Goal: Information Seeking & Learning: Learn about a topic

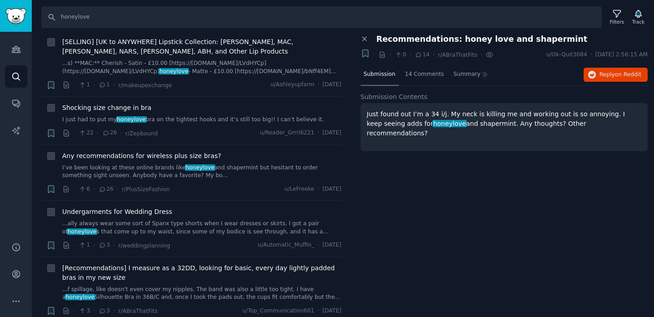
scroll to position [920, 0]
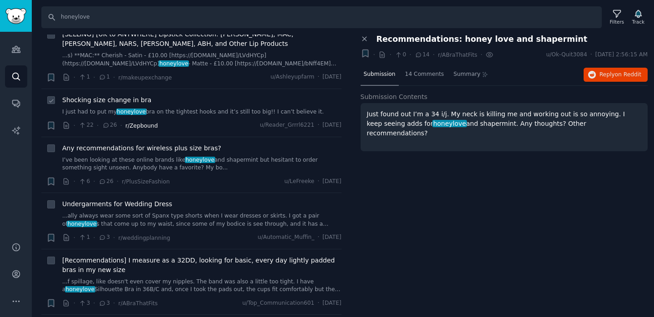
click at [141, 123] on span "r/Zepbound" at bounding box center [141, 126] width 32 height 6
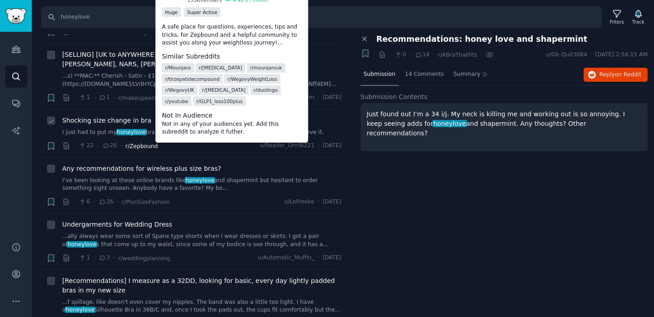
scroll to position [898, 0]
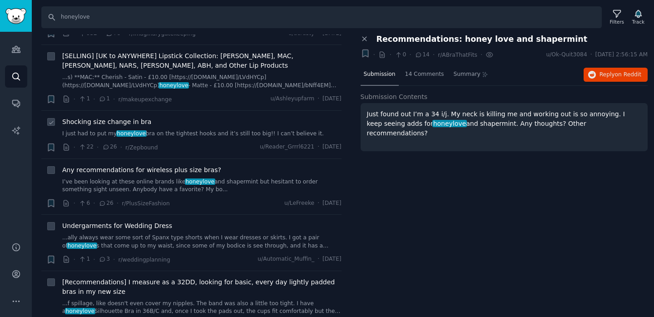
click at [128, 130] on span "honeylove" at bounding box center [131, 133] width 30 height 6
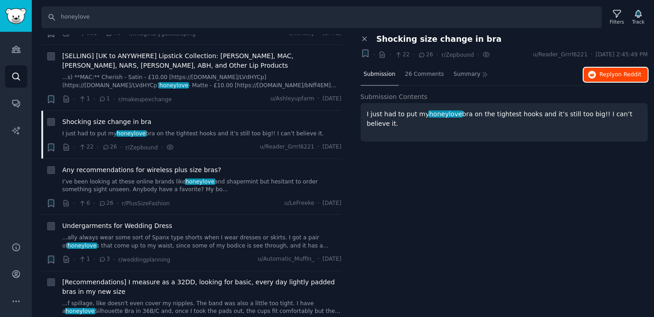
click at [596, 72] on icon "button" at bounding box center [592, 75] width 8 height 8
click at [233, 178] on link "I’ve been looking at these online brands like honeylove and shapermint but hesi…" at bounding box center [201, 186] width 279 height 16
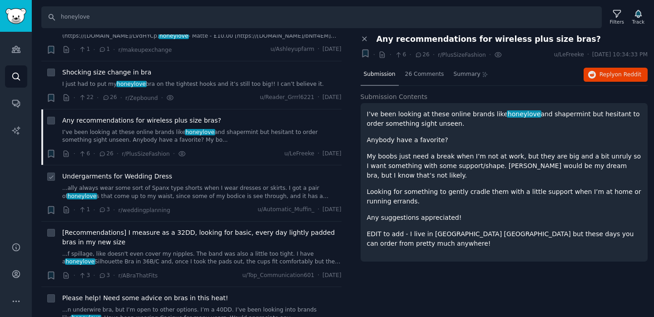
scroll to position [948, 0]
click at [231, 184] on link "...ally always wear some sort of Spanx type shorts when I wear dresses or skirt…" at bounding box center [201, 192] width 279 height 16
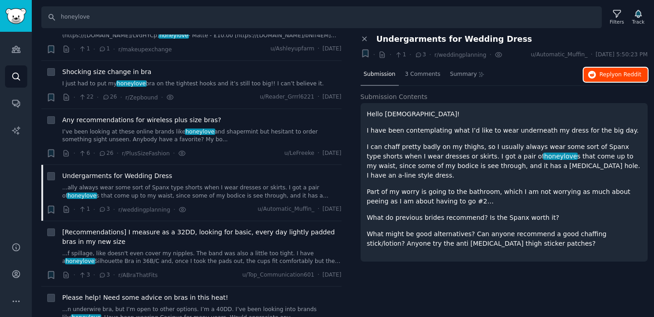
click at [618, 74] on span "on Reddit" at bounding box center [628, 74] width 26 height 6
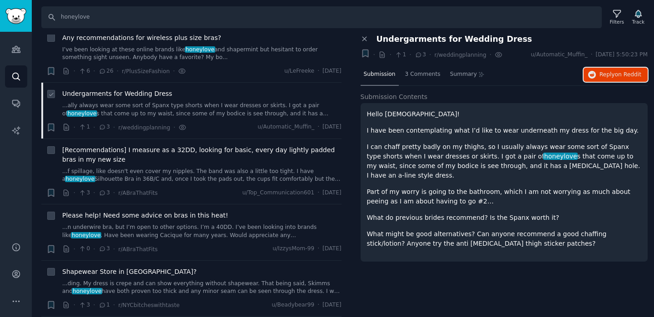
scroll to position [1032, 0]
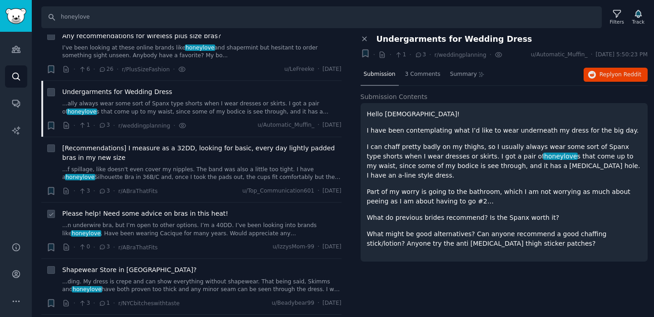
click at [275, 222] on link "...n underwire bra, but I’m open to other options. I’m a 40DD. I’ve been lookin…" at bounding box center [201, 230] width 279 height 16
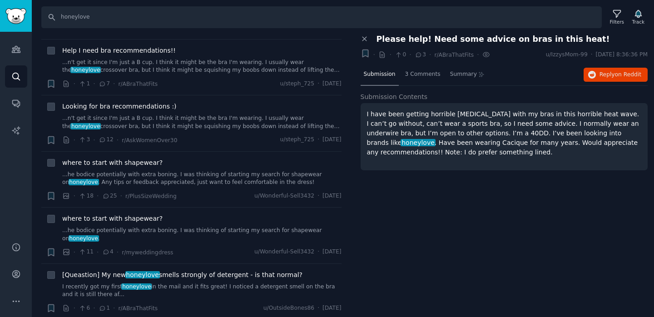
scroll to position [1521, 0]
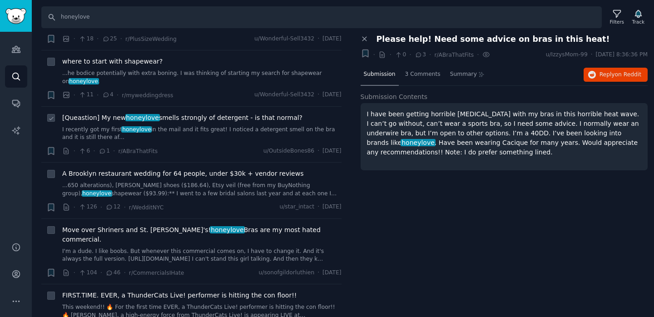
click at [198, 126] on link "I recently got my first honeylove in the mail and it fits great! I noticed a de…" at bounding box center [201, 134] width 279 height 16
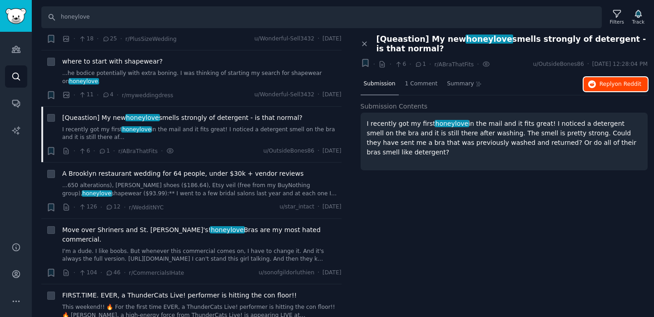
click at [610, 84] on span "Reply on Reddit" at bounding box center [621, 84] width 42 height 8
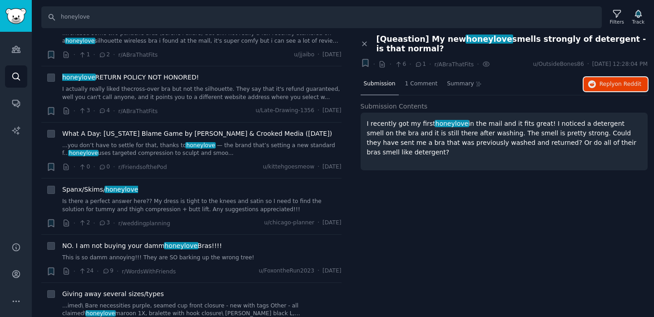
scroll to position [1853, 0]
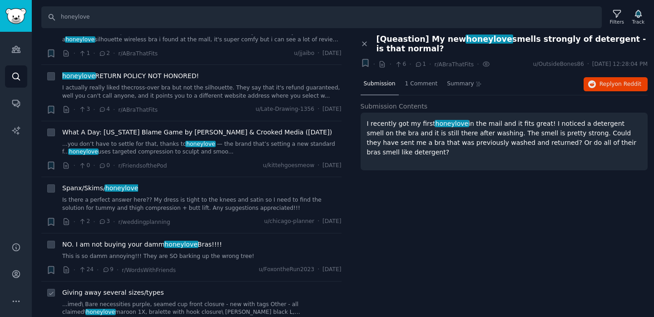
click at [156, 301] on link "...imed\ Bare necessities purple, seamed cup front closure - new with tags Othe…" at bounding box center [201, 309] width 279 height 16
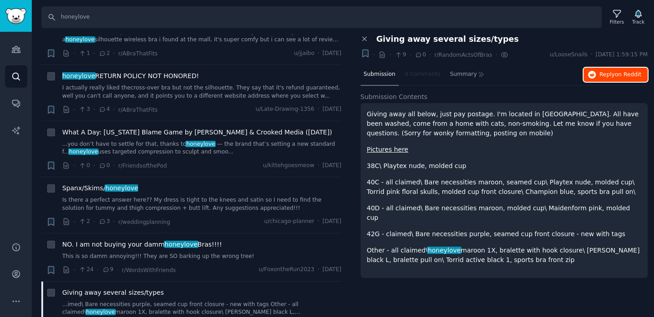
click at [591, 77] on icon "button" at bounding box center [592, 75] width 8 height 8
click at [177, 189] on div "Spanx/Skims/ honeylove Is there a perfect answer here?? My dress is tight to th…" at bounding box center [201, 205] width 279 height 43
click at [194, 253] on link "This is so damm annoying!!! They are SO barking up the wrong tree!" at bounding box center [201, 257] width 279 height 8
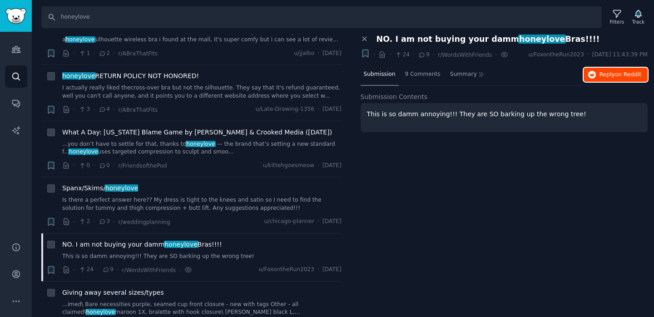
click at [606, 69] on button "Reply on Reddit" at bounding box center [616, 75] width 64 height 15
click at [239, 196] on link "Is there a perfect answer here?? My dress is tight to the knees and satin so I …" at bounding box center [201, 204] width 279 height 16
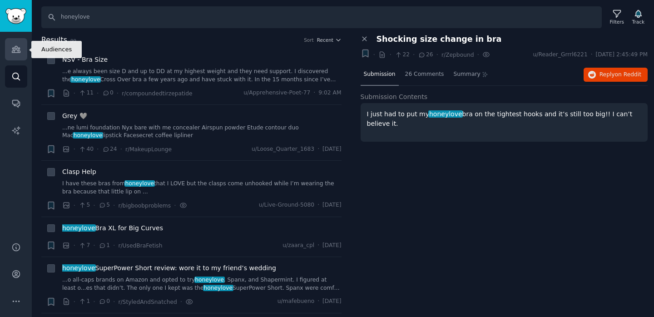
click at [20, 55] on link "Audiences" at bounding box center [16, 49] width 22 height 22
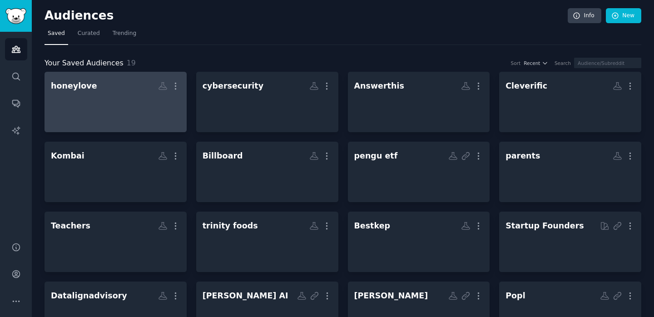
click at [149, 110] on div at bounding box center [115, 110] width 129 height 32
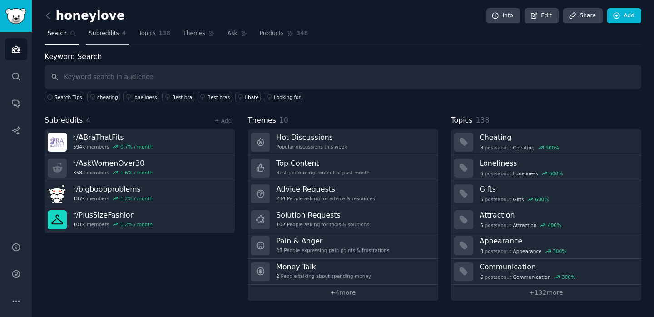
click at [115, 38] on link "Subreddits 4" at bounding box center [107, 35] width 43 height 19
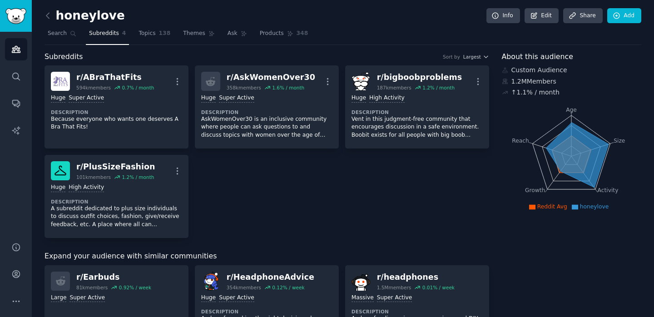
click at [259, 195] on div "r/ ABraThatFits 594k members 0.7 % / month More Huge Super Active Description B…" at bounding box center [267, 151] width 445 height 173
